Goal: Task Accomplishment & Management: Manage account settings

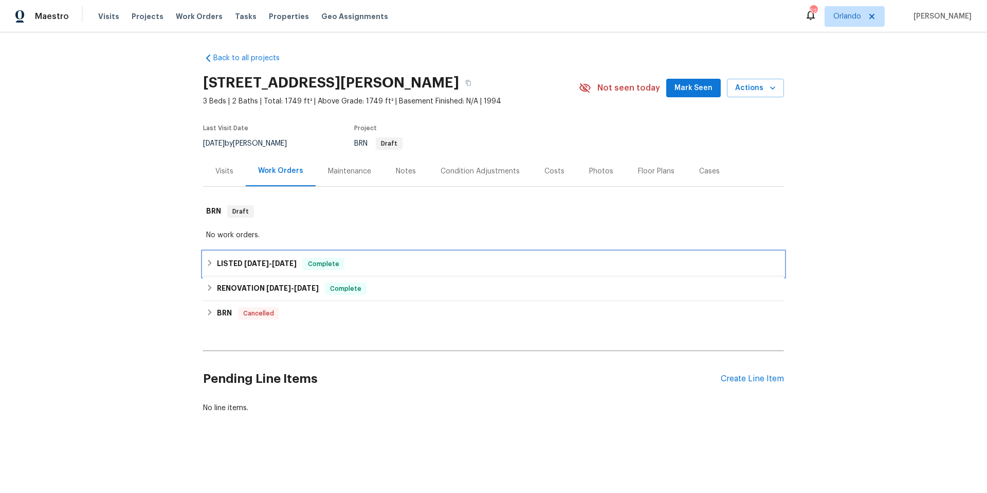
click at [428, 268] on div "LISTED 7/9/25 - 7/22/25 Complete" at bounding box center [493, 264] width 575 height 12
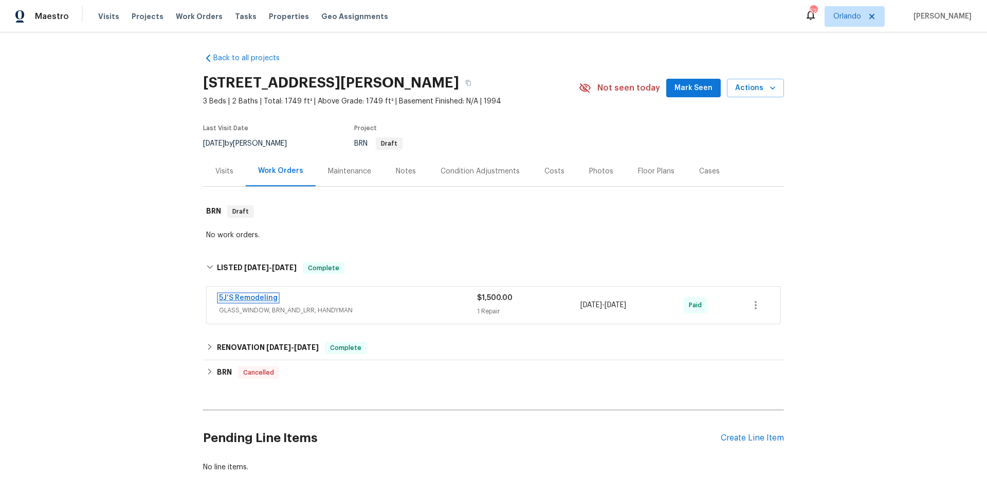
click at [250, 296] on link "5J’S Remodeling" at bounding box center [248, 297] width 59 height 7
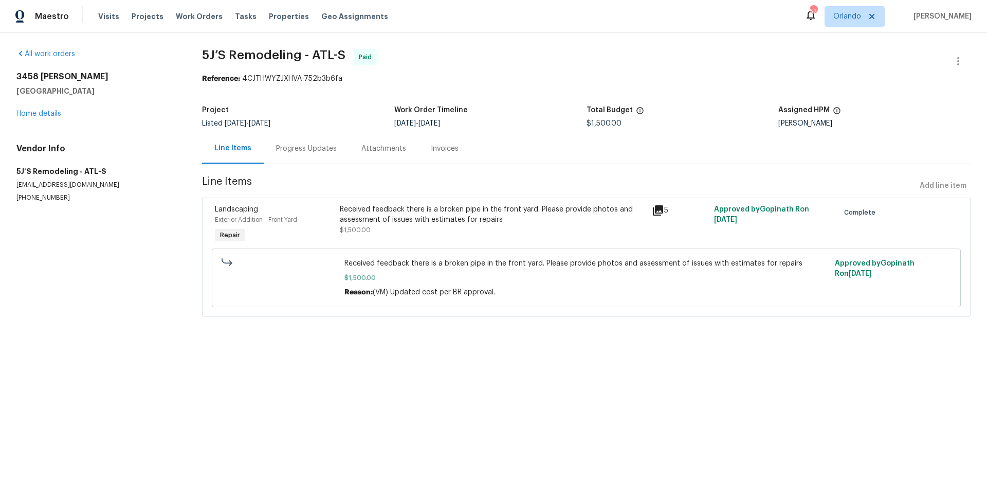
click at [325, 151] on div "Progress Updates" at bounding box center [306, 148] width 61 height 10
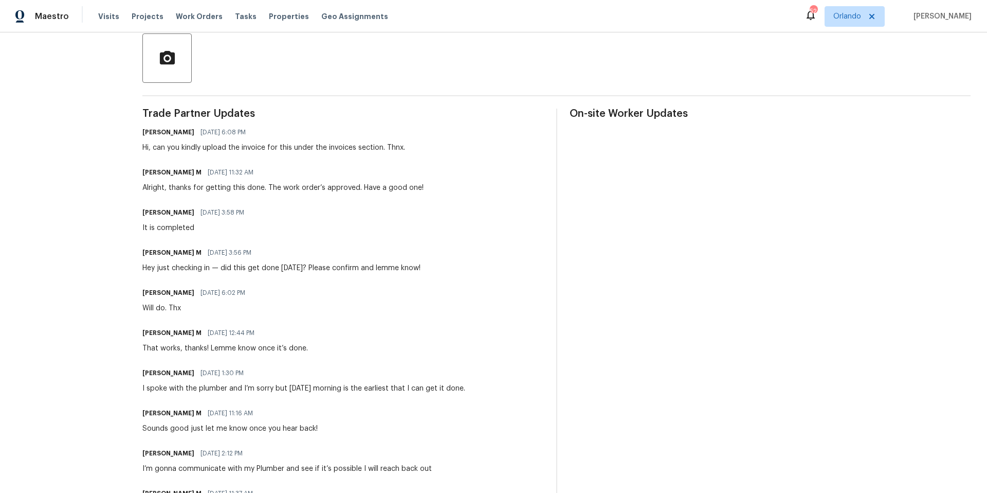
scroll to position [239, 0]
